Goal: Information Seeking & Learning: Learn about a topic

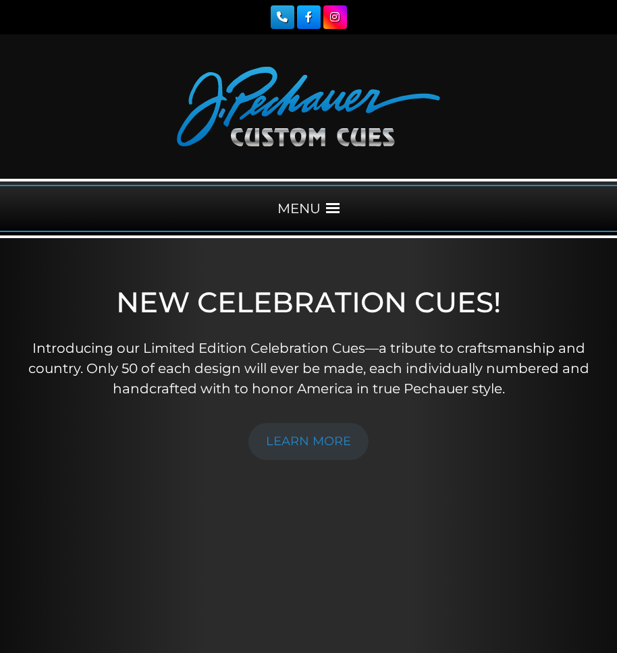
click at [331, 205] on span at bounding box center [333, 209] width 14 height 14
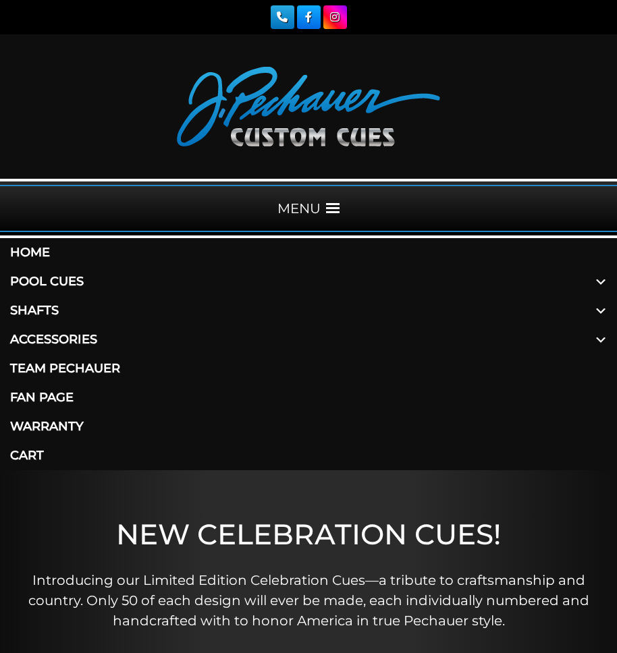
click at [34, 281] on link "Pool Cues" at bounding box center [308, 281] width 617 height 29
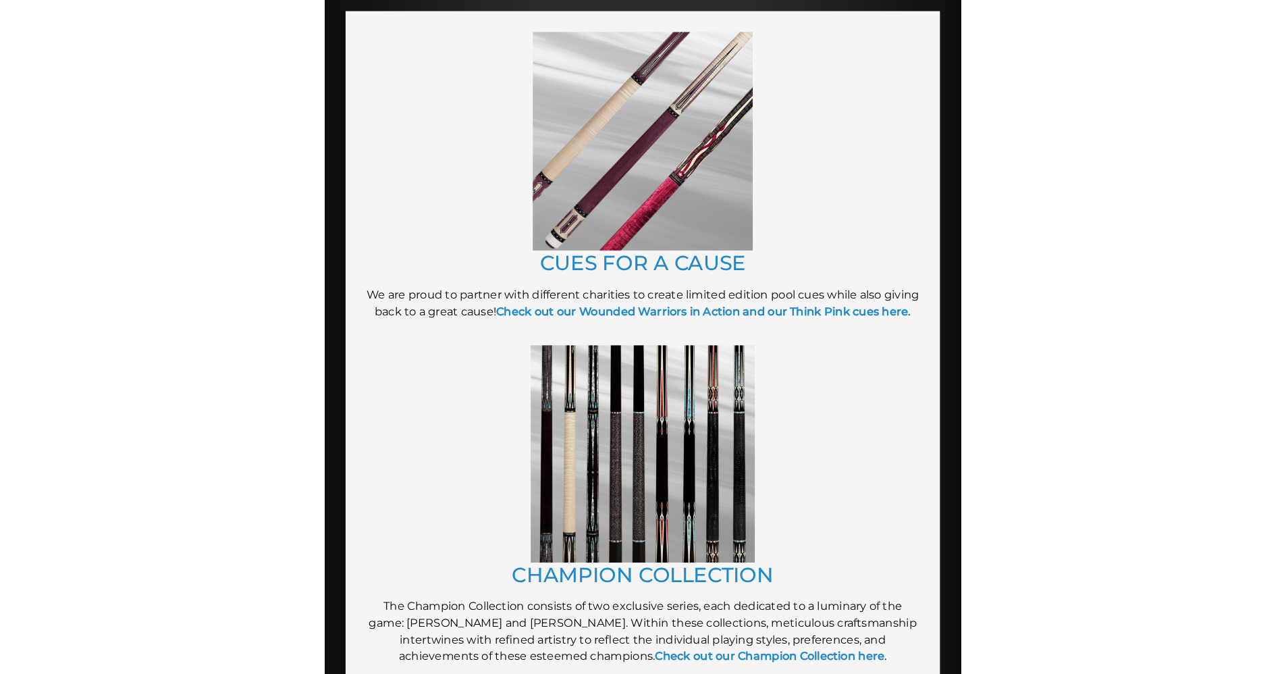
scroll to position [426, 0]
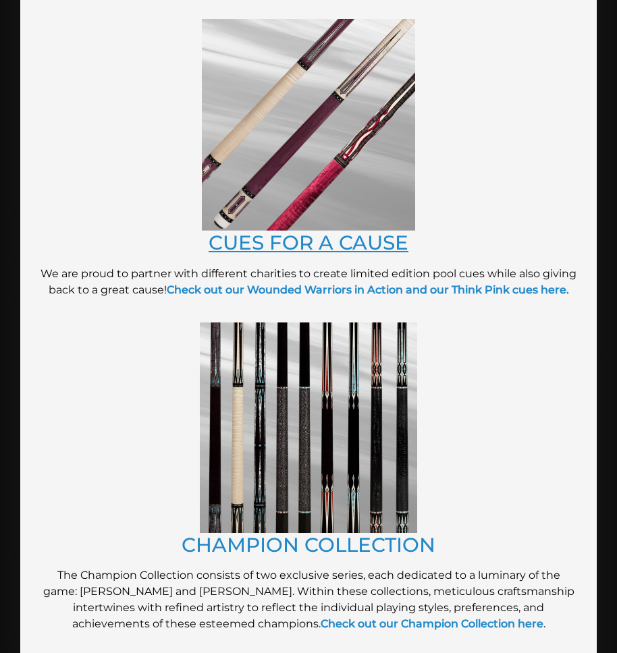
click at [304, 240] on link "CUES FOR A CAUSE" at bounding box center [309, 243] width 200 height 24
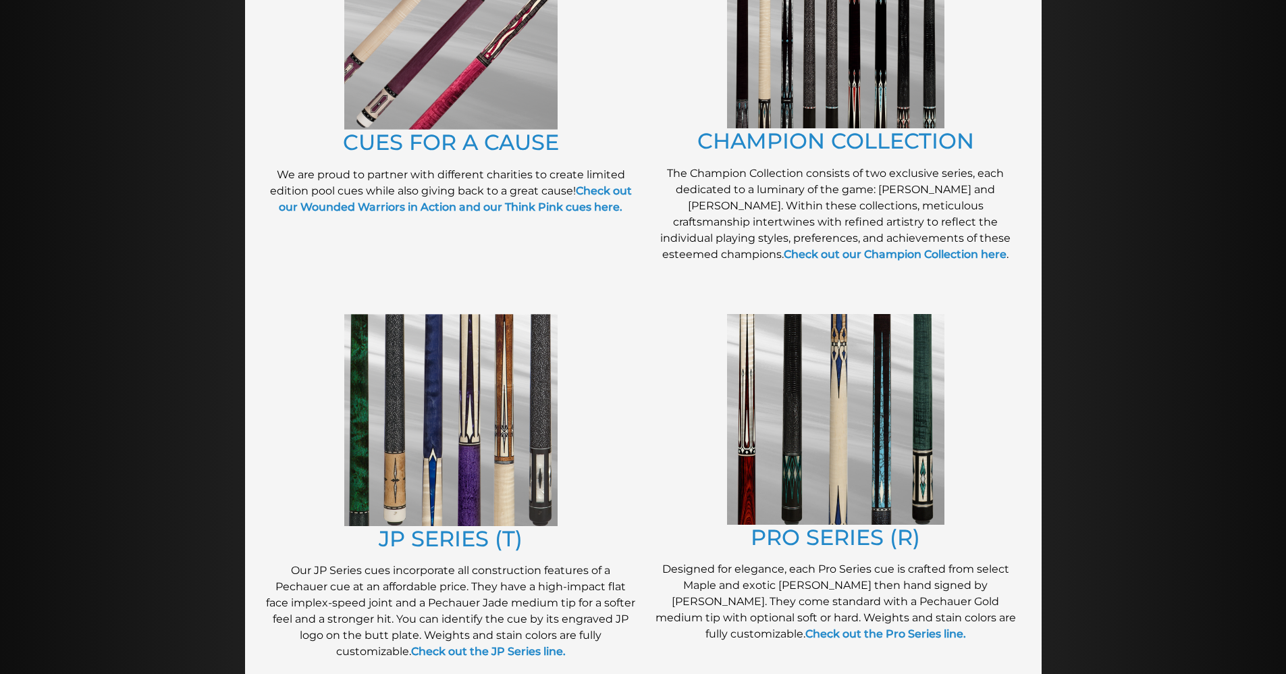
click at [616, 410] on img at bounding box center [835, 419] width 217 height 211
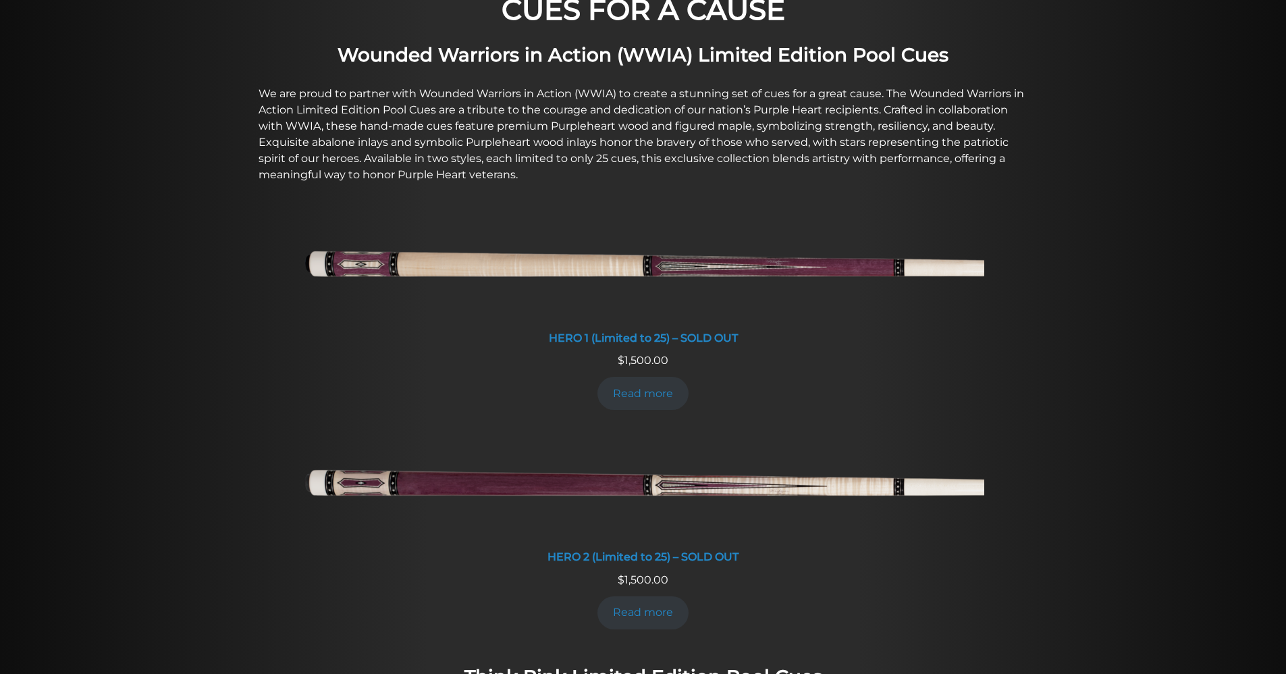
scroll to position [451, 0]
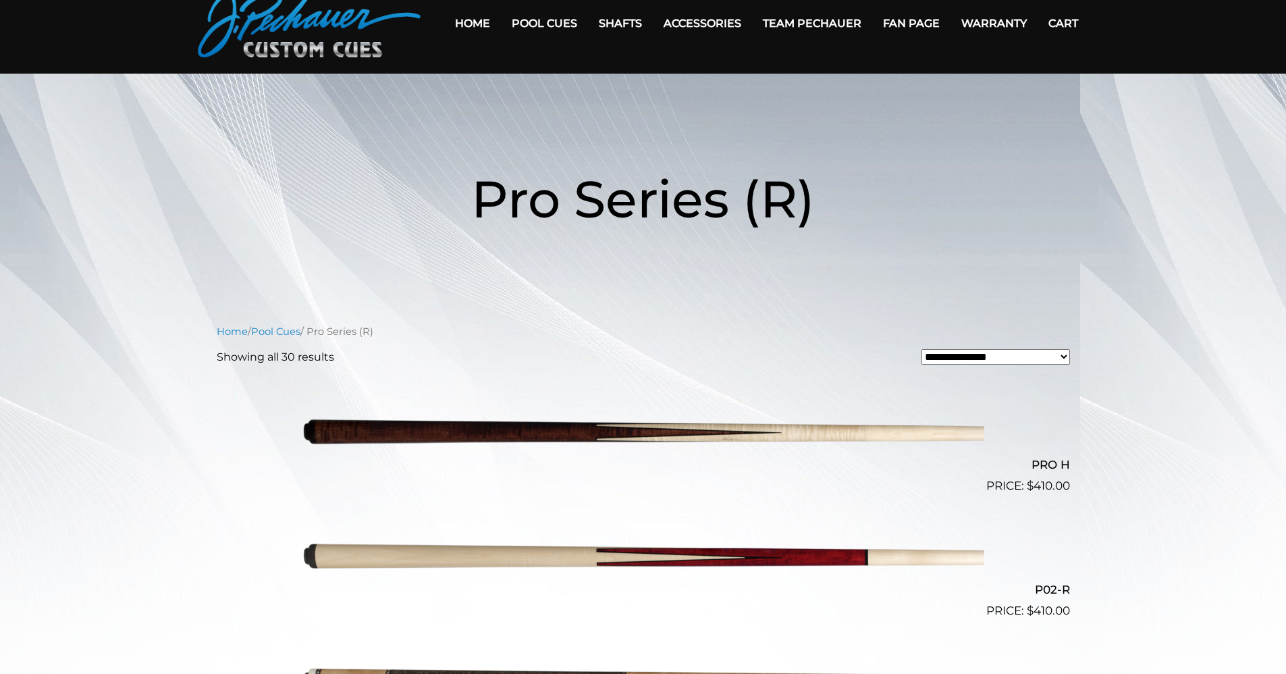
scroll to position [40, 0]
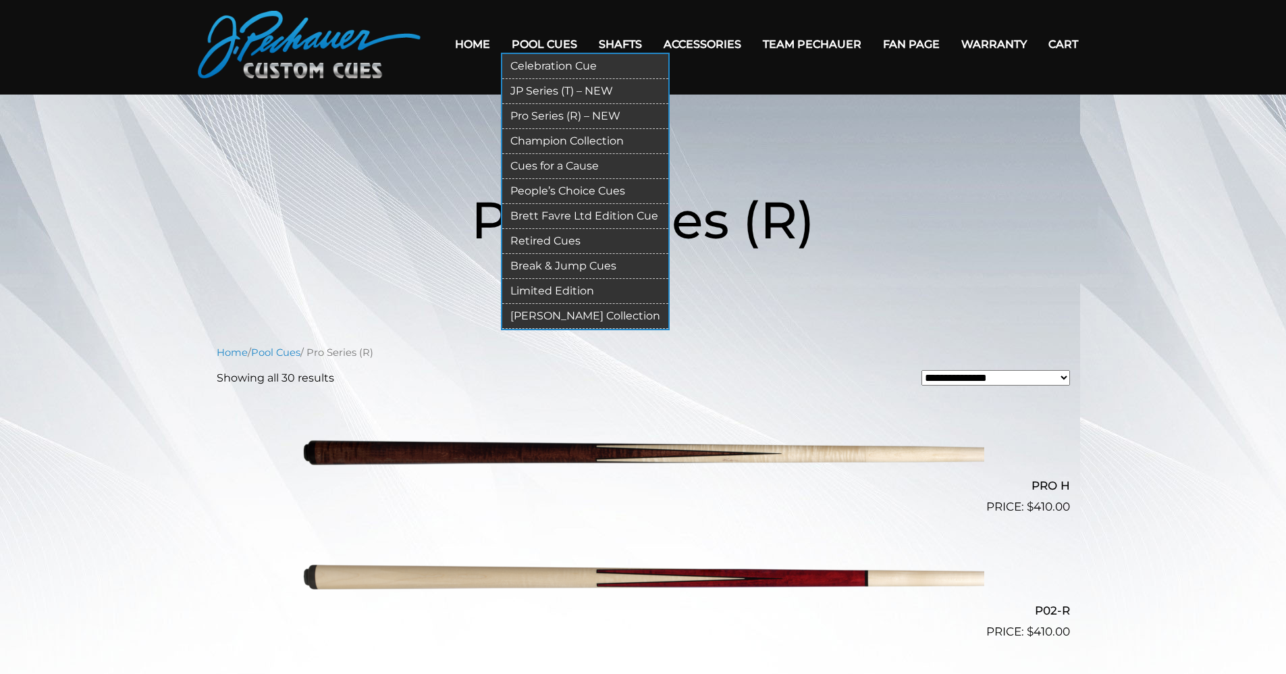
click at [542, 145] on link "Champion Collection" at bounding box center [585, 141] width 166 height 25
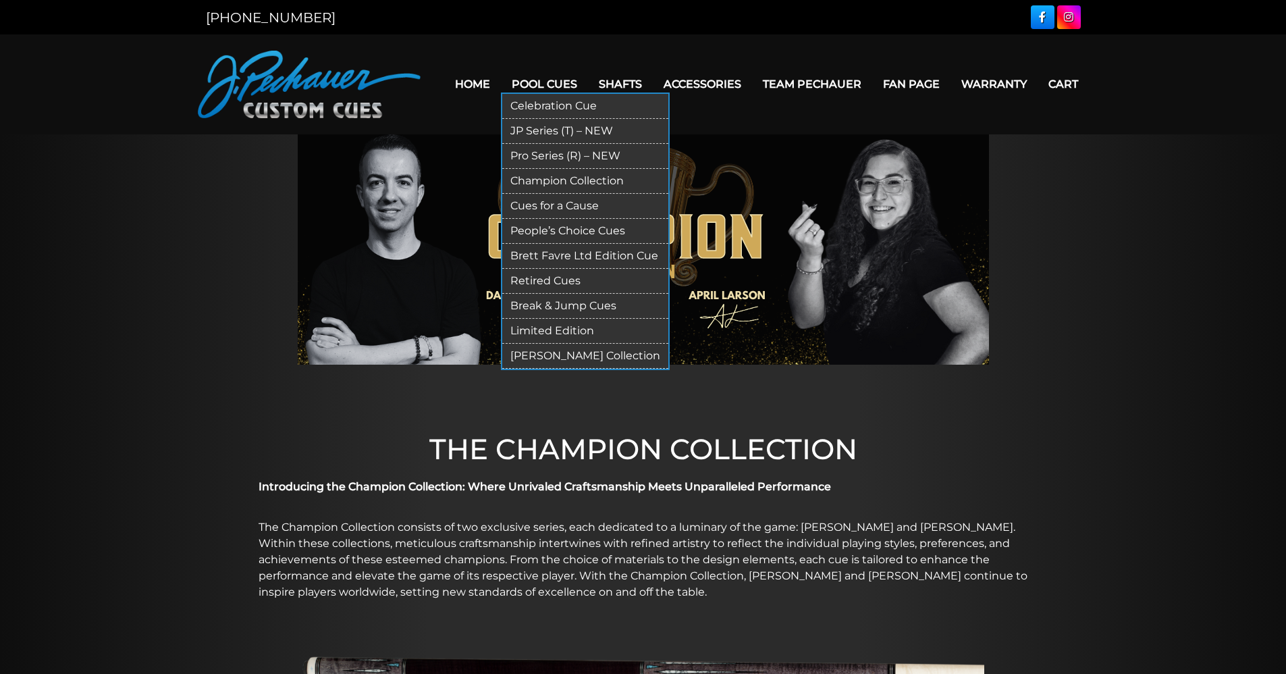
click at [545, 331] on link "Limited Edition" at bounding box center [585, 331] width 166 height 25
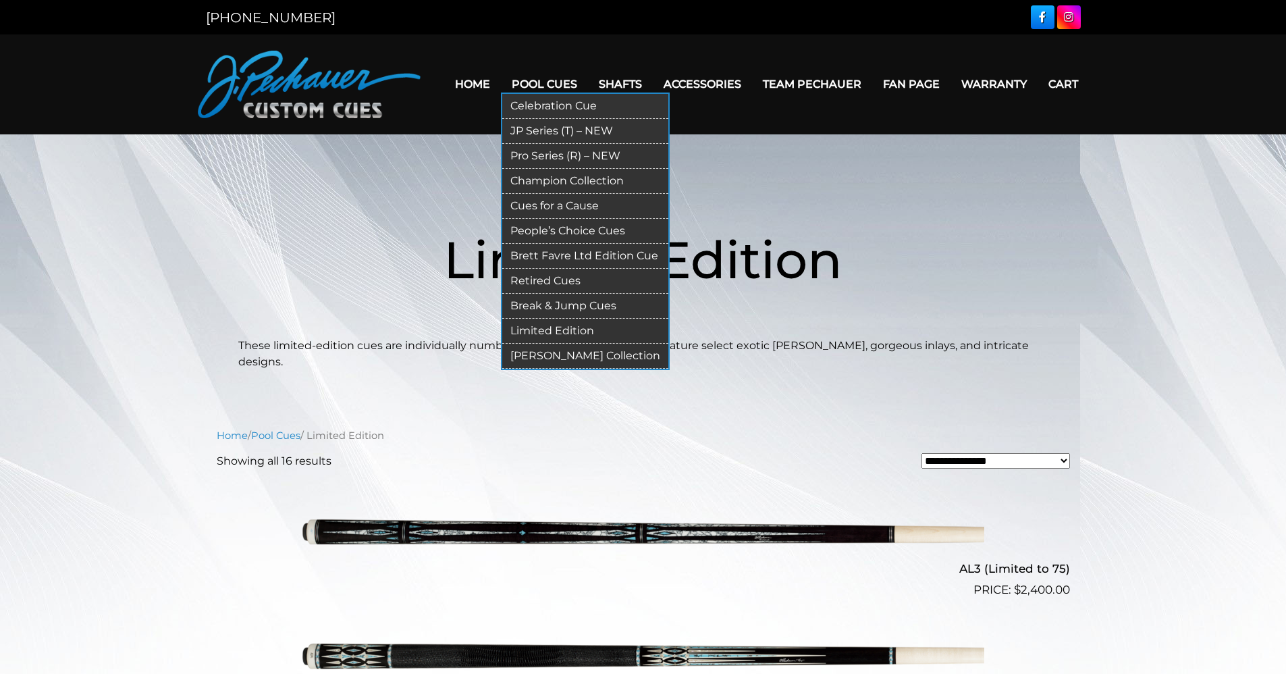
click at [562, 279] on link "Retired Cues" at bounding box center [585, 281] width 166 height 25
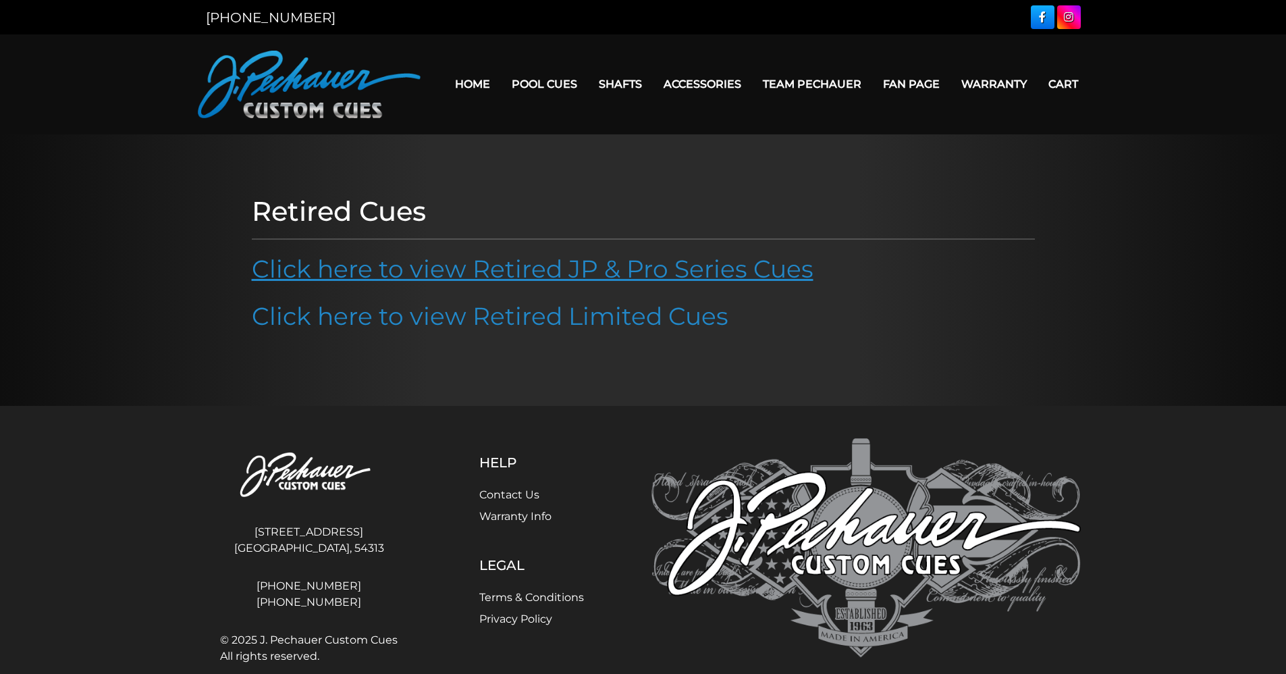
click at [579, 267] on link "Click here to view Retired JP & Pro Series Cues" at bounding box center [533, 269] width 562 height 30
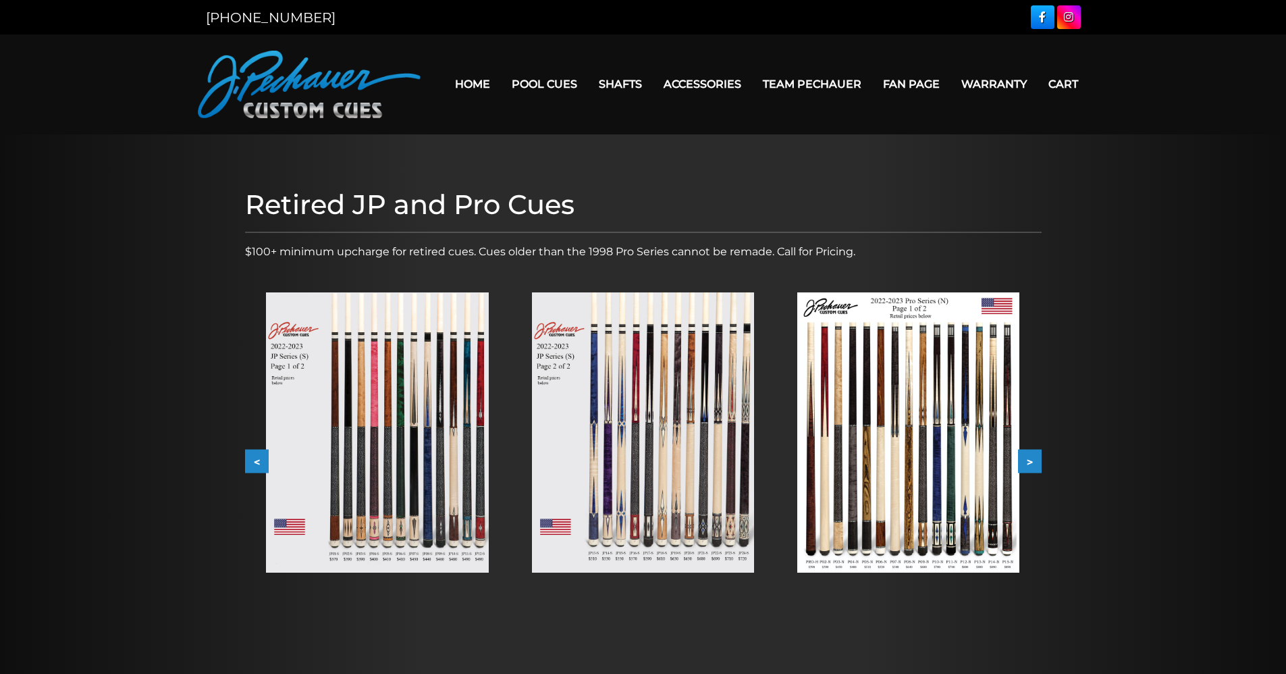
click at [1028, 459] on button ">" at bounding box center [1030, 462] width 24 height 24
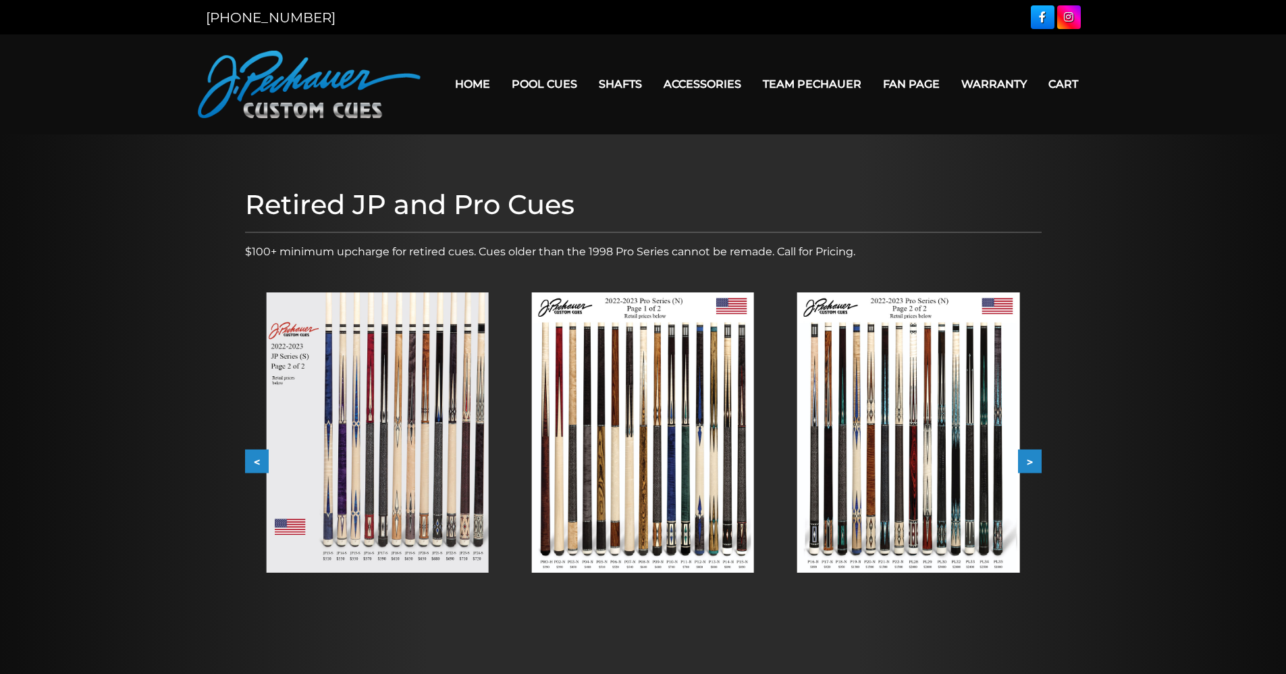
click at [921, 512] on img at bounding box center [908, 432] width 222 height 280
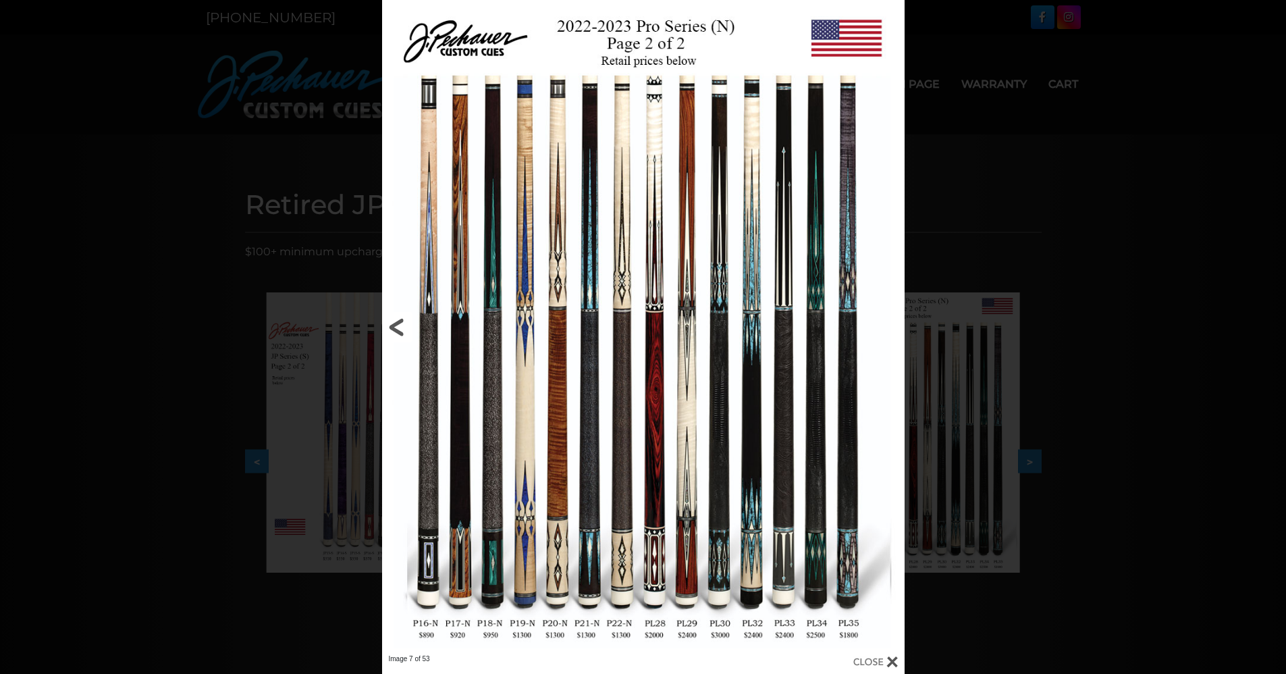
click at [398, 331] on link at bounding box center [499, 327] width 235 height 654
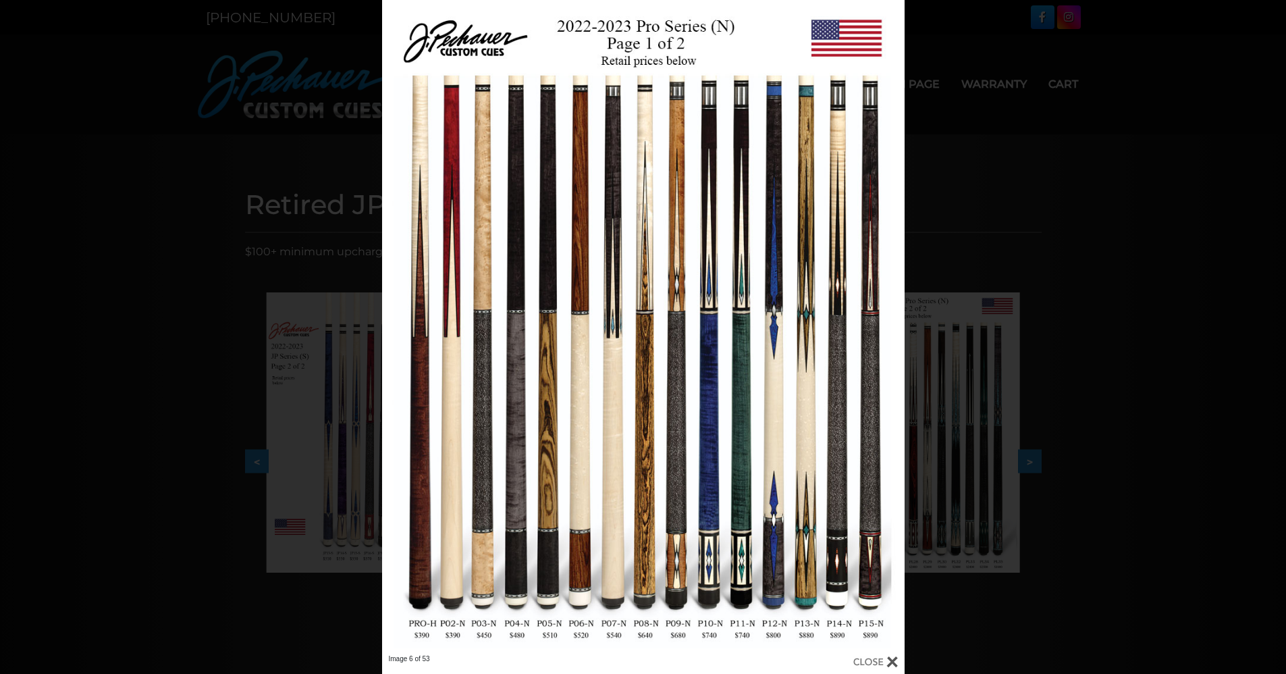
click at [1106, 89] on div "Image 6 of 53" at bounding box center [643, 337] width 1286 height 674
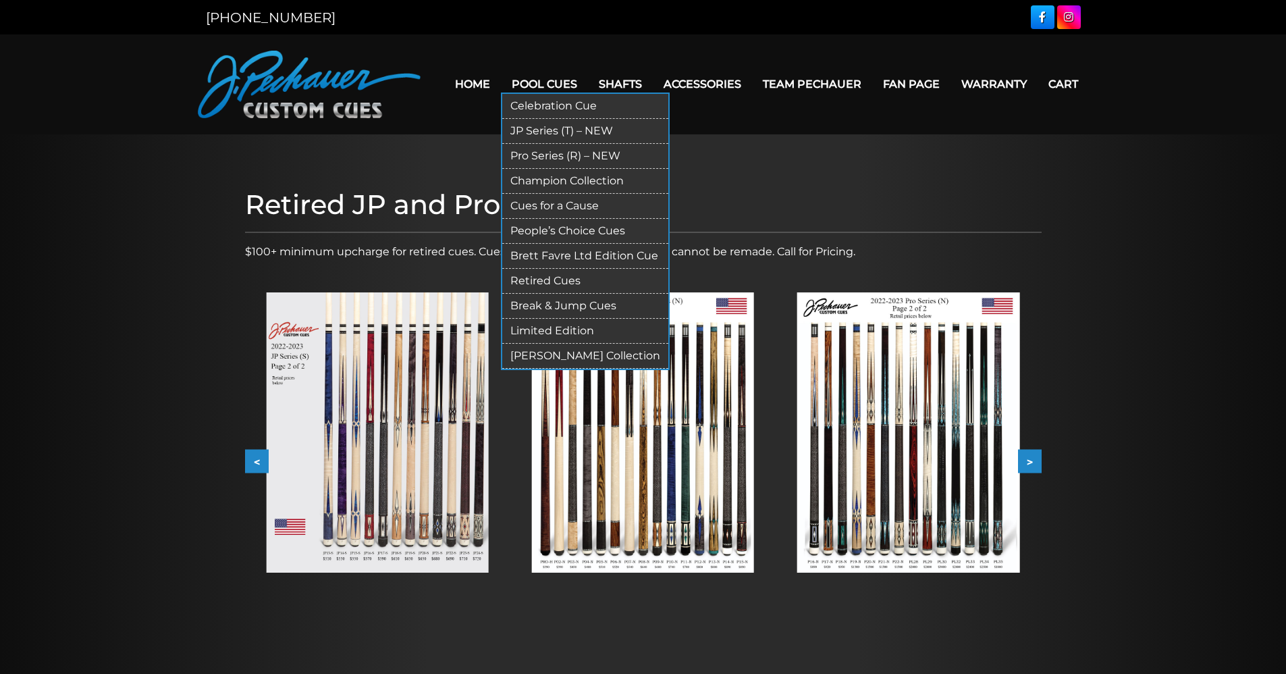
click at [552, 153] on link "Pro Series (R) – NEW" at bounding box center [585, 156] width 166 height 25
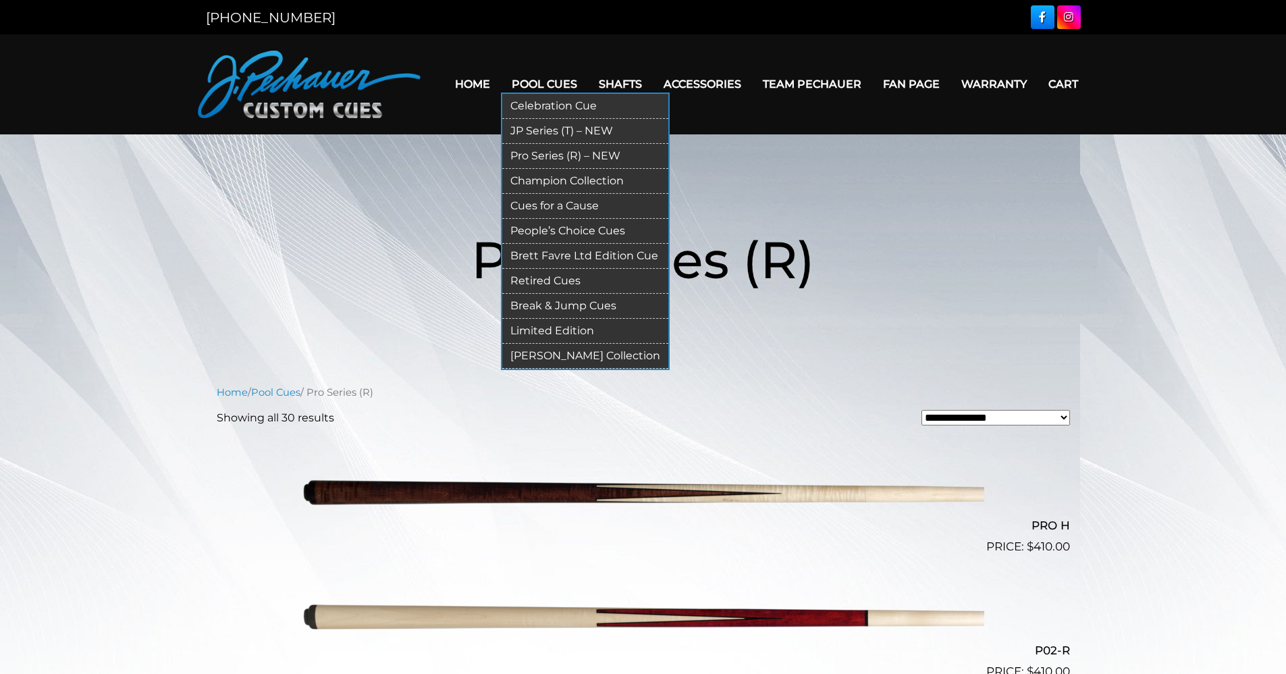
click at [556, 279] on link "Retired Cues" at bounding box center [585, 281] width 166 height 25
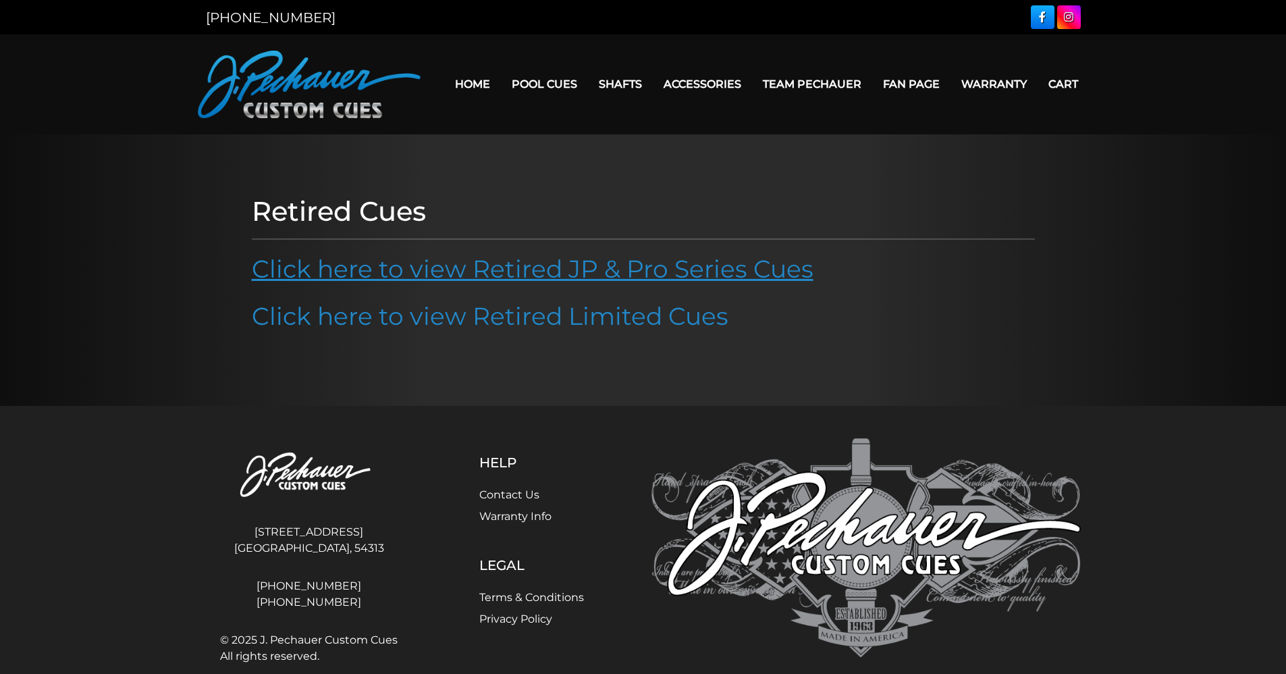
click at [574, 265] on link "Click here to view Retired JP & Pro Series Cues" at bounding box center [533, 269] width 562 height 30
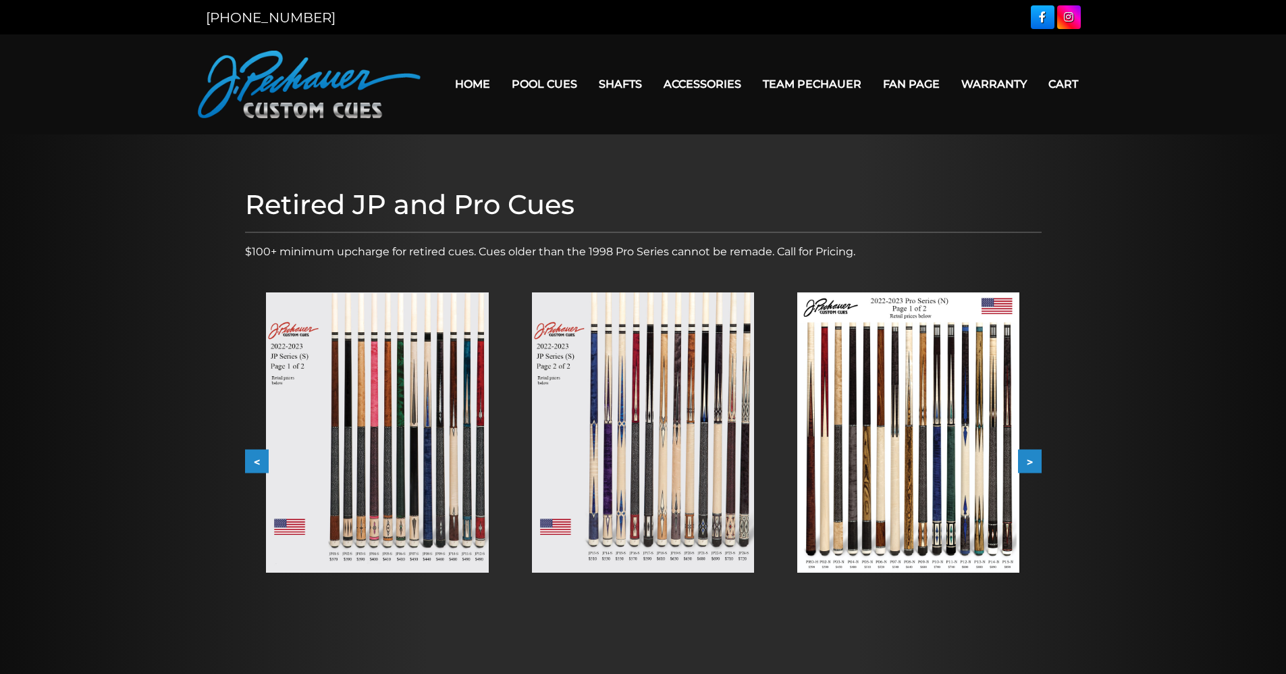
click at [1029, 457] on button ">" at bounding box center [1030, 462] width 24 height 24
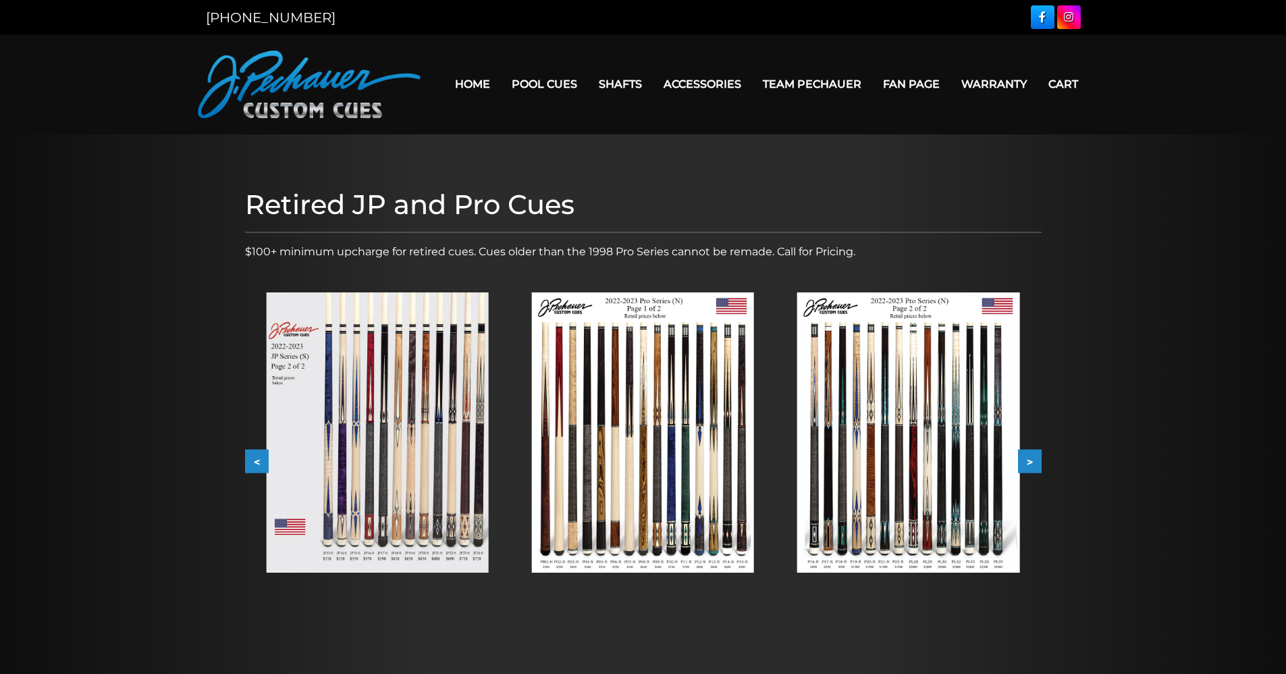
click at [1027, 456] on button ">" at bounding box center [1030, 462] width 24 height 24
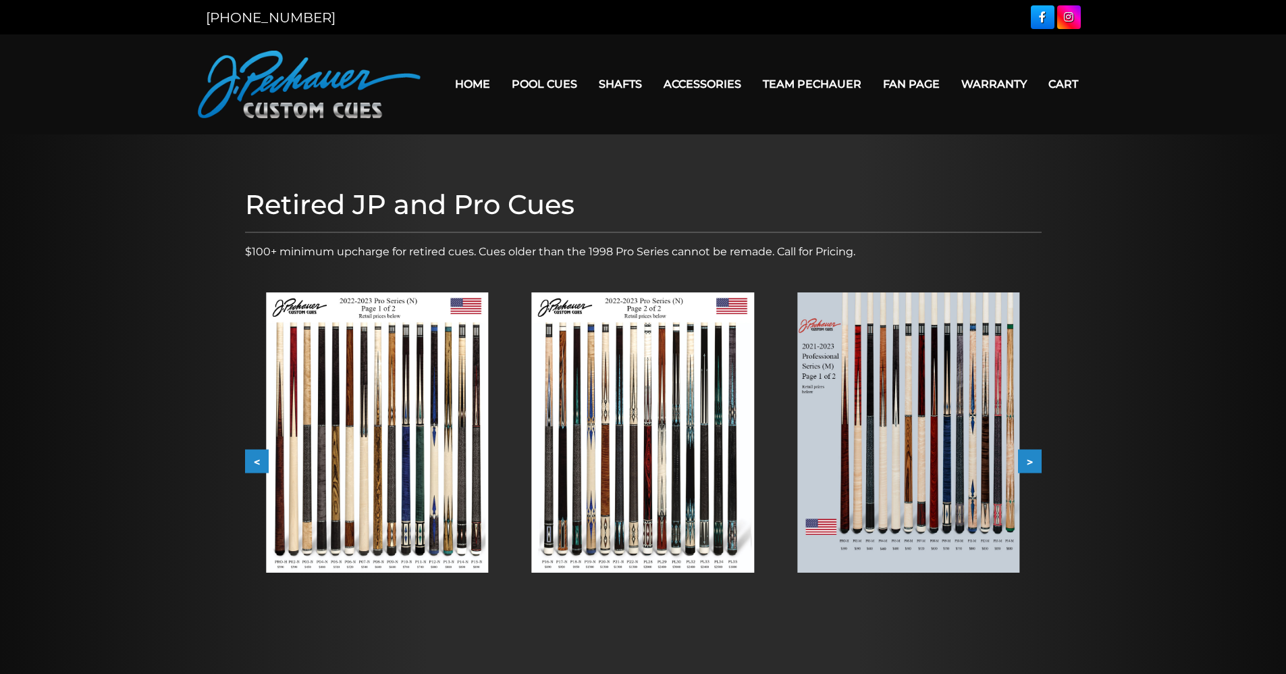
click at [1027, 456] on button ">" at bounding box center [1030, 462] width 24 height 24
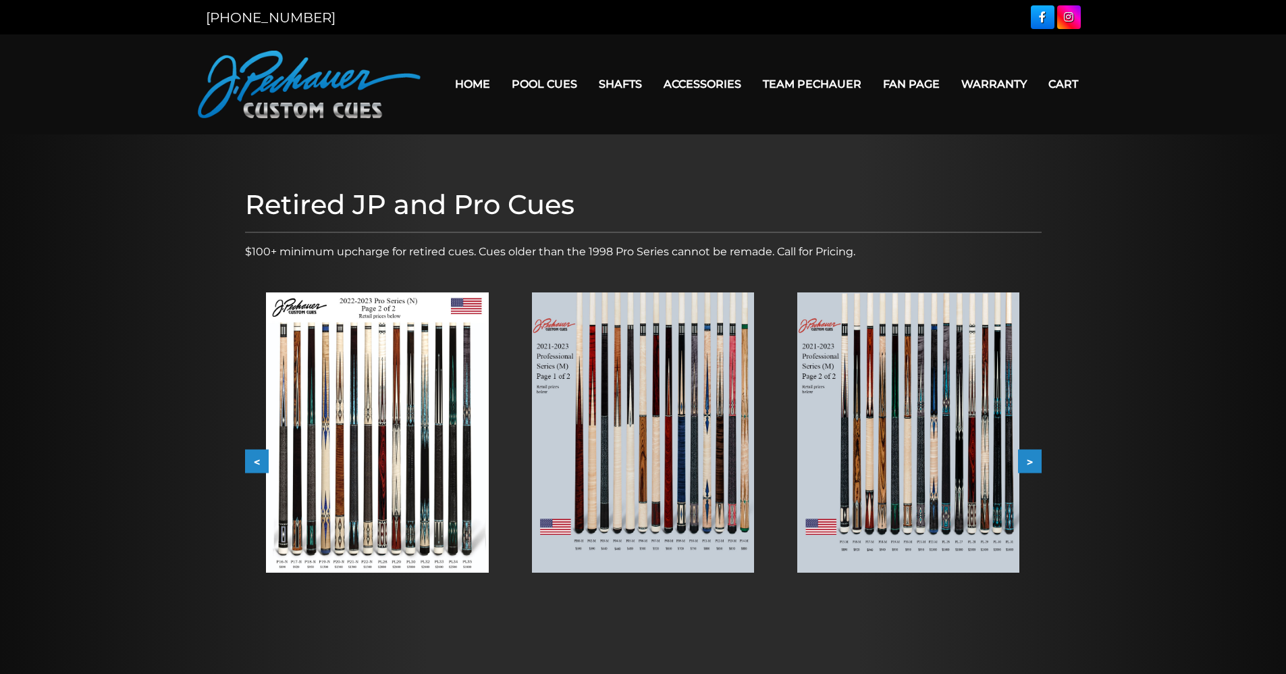
click at [1002, 456] on img at bounding box center [908, 432] width 222 height 280
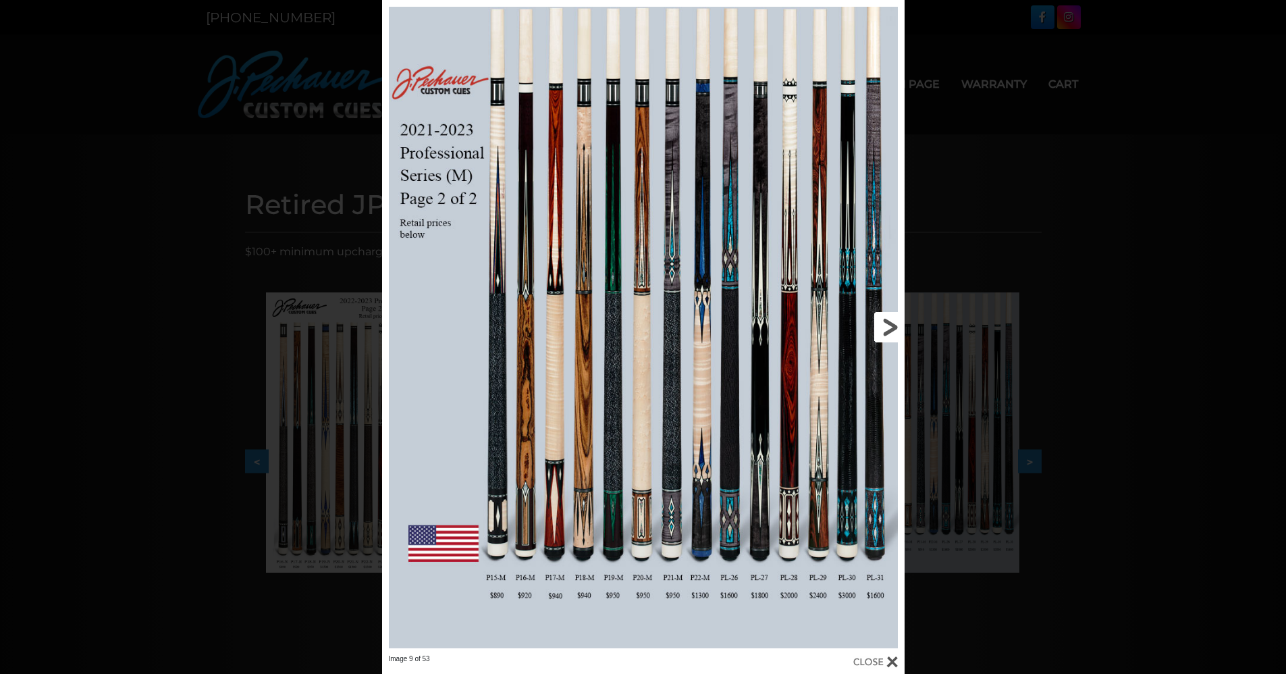
click at [893, 323] on link at bounding box center [786, 327] width 235 height 654
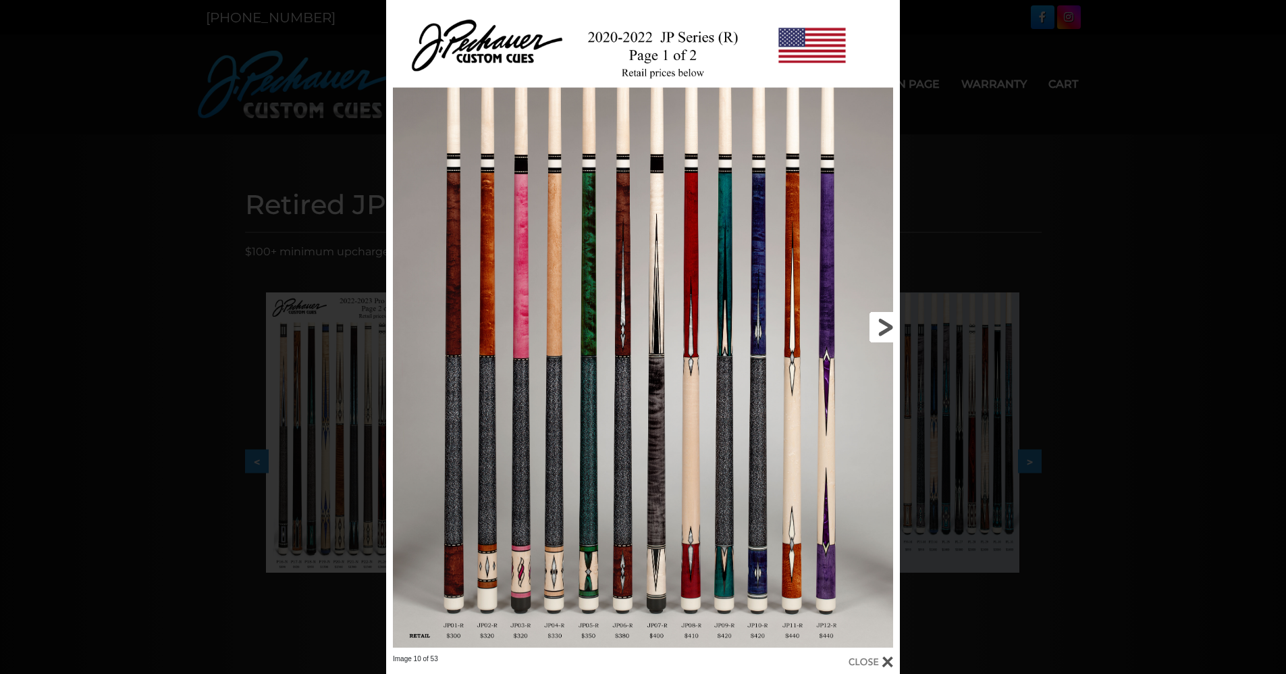
click at [884, 325] on link at bounding box center [784, 327] width 231 height 654
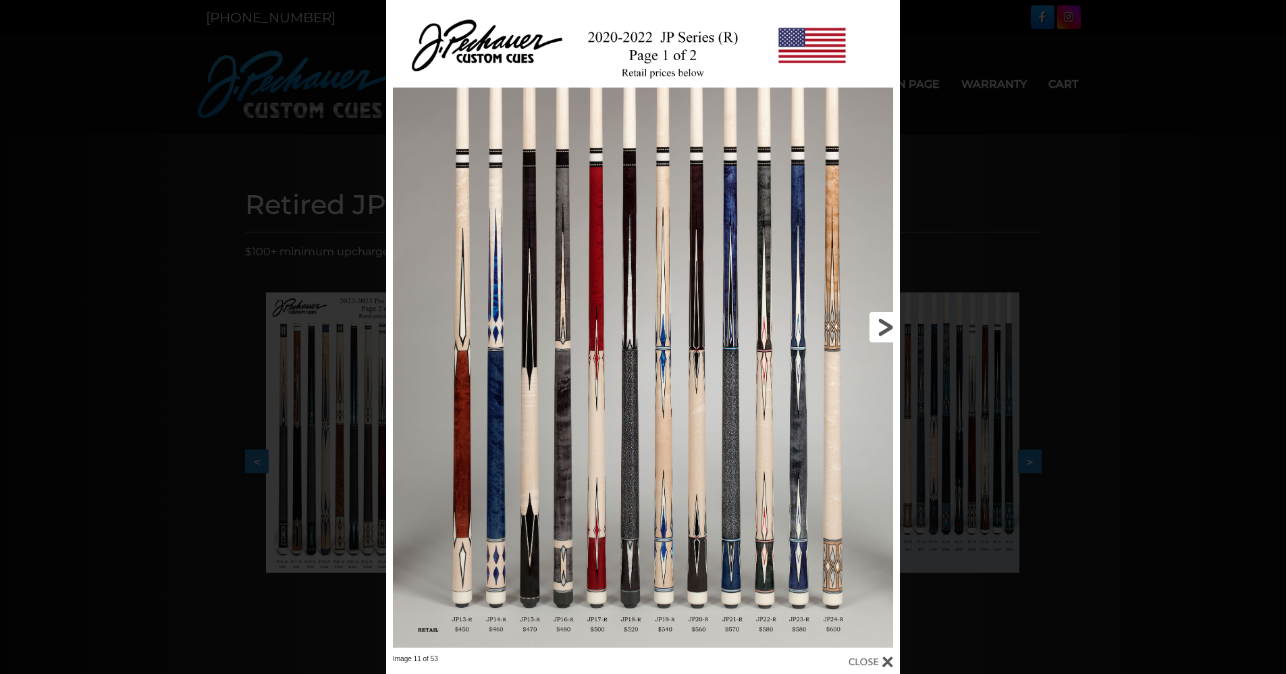
click at [884, 325] on link at bounding box center [784, 327] width 231 height 654
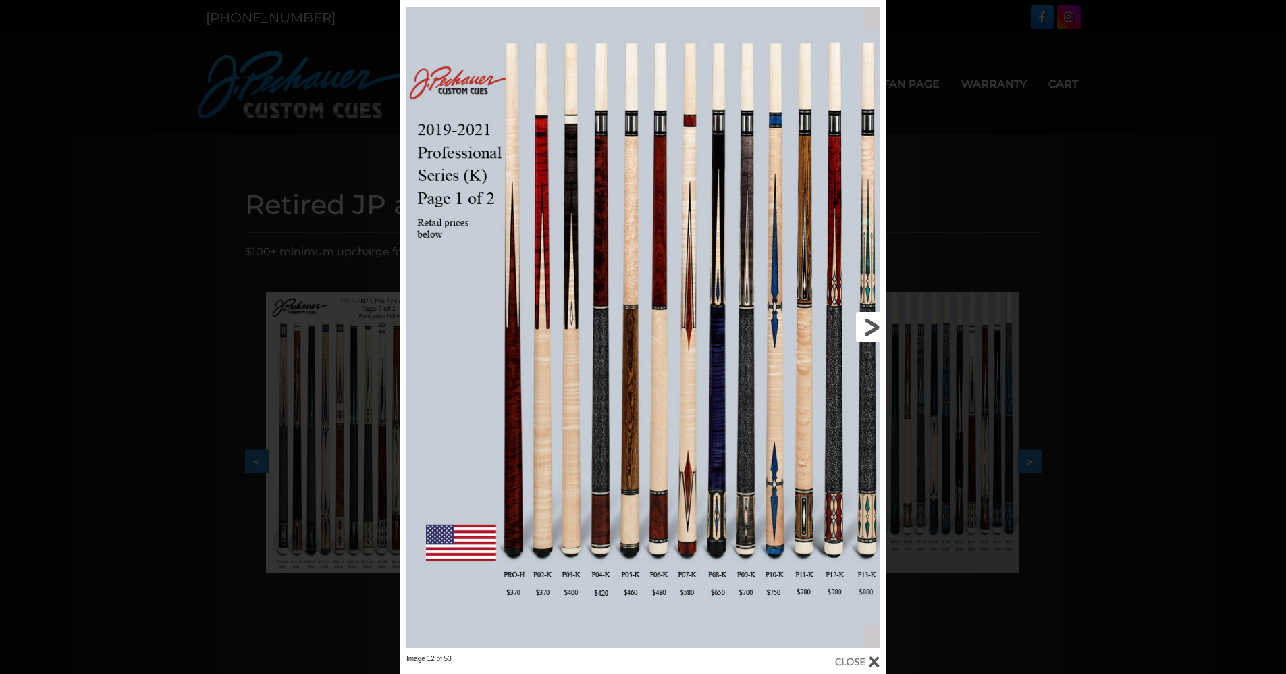
click at [869, 327] on link at bounding box center [777, 327] width 219 height 654
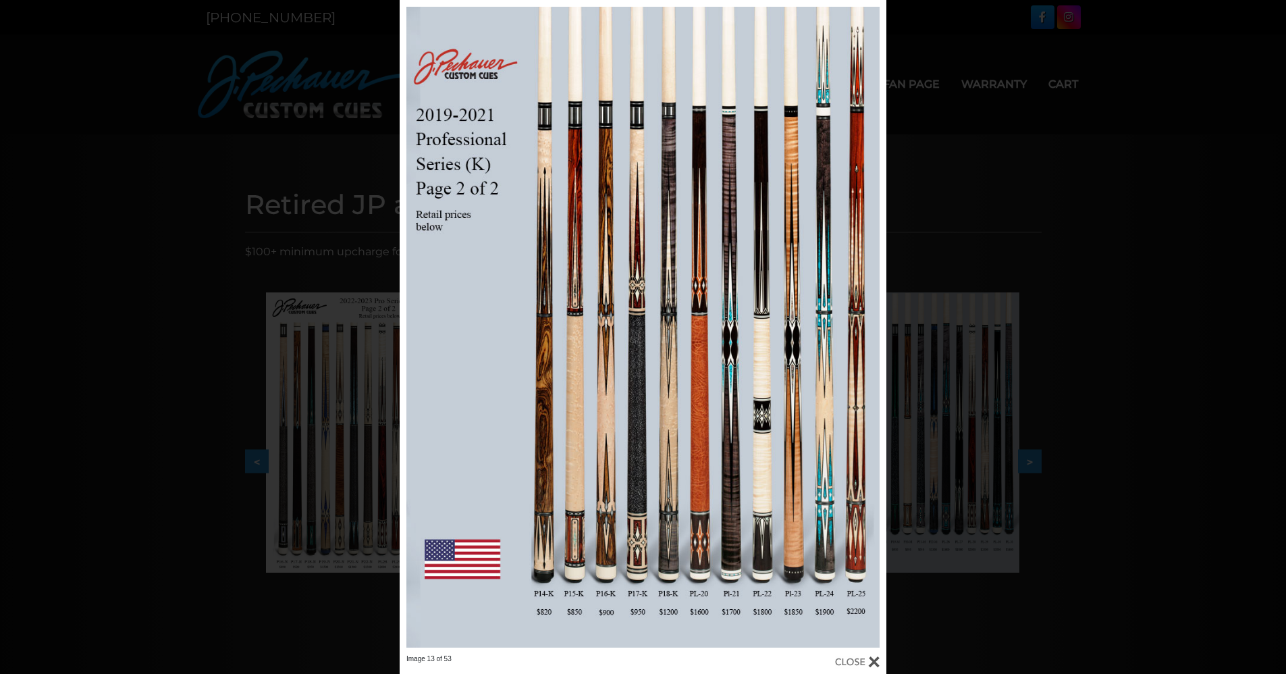
click at [1056, 88] on div "Image 13 of 53" at bounding box center [643, 337] width 1286 height 674
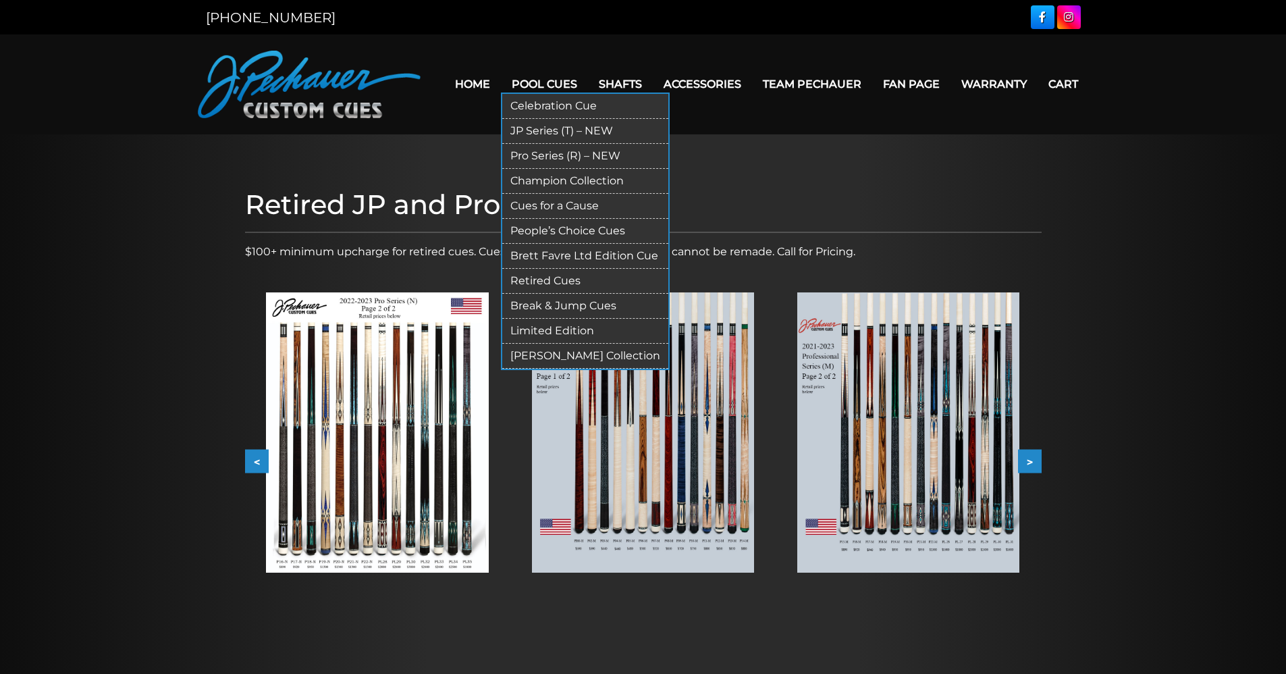
click at [550, 153] on link "Pro Series (R) – NEW" at bounding box center [585, 156] width 166 height 25
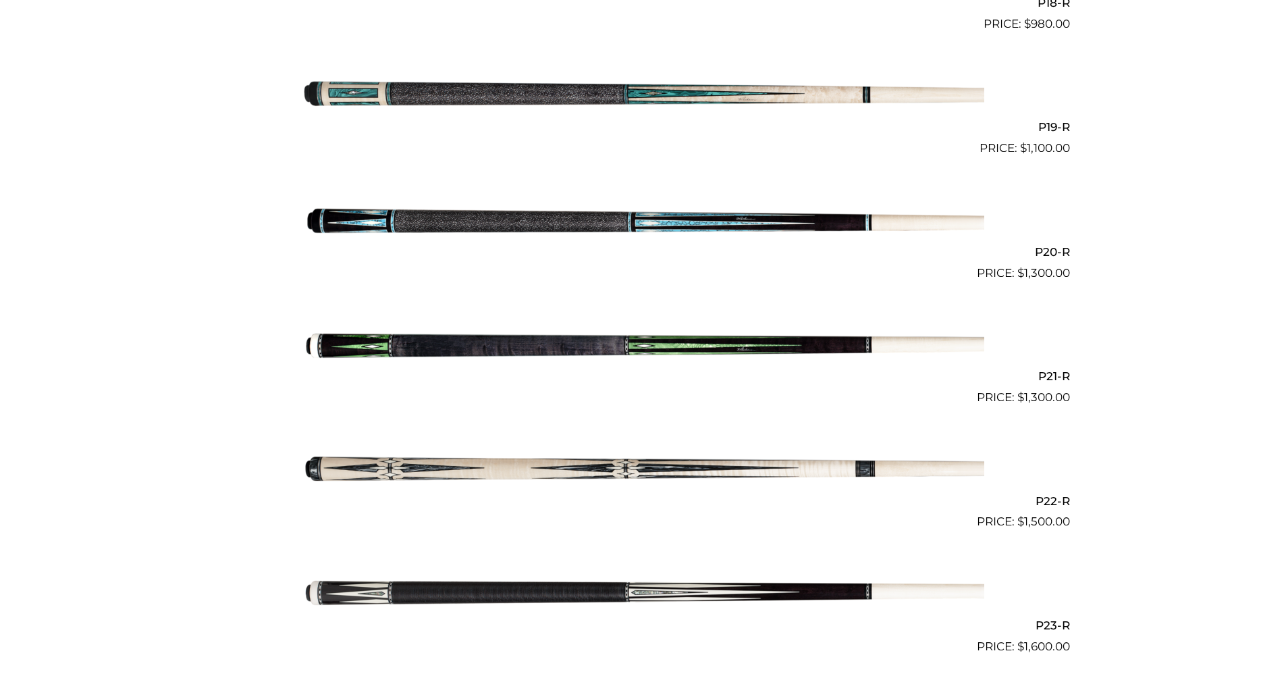
scroll to position [2639, 0]
